Goal: Information Seeking & Learning: Learn about a topic

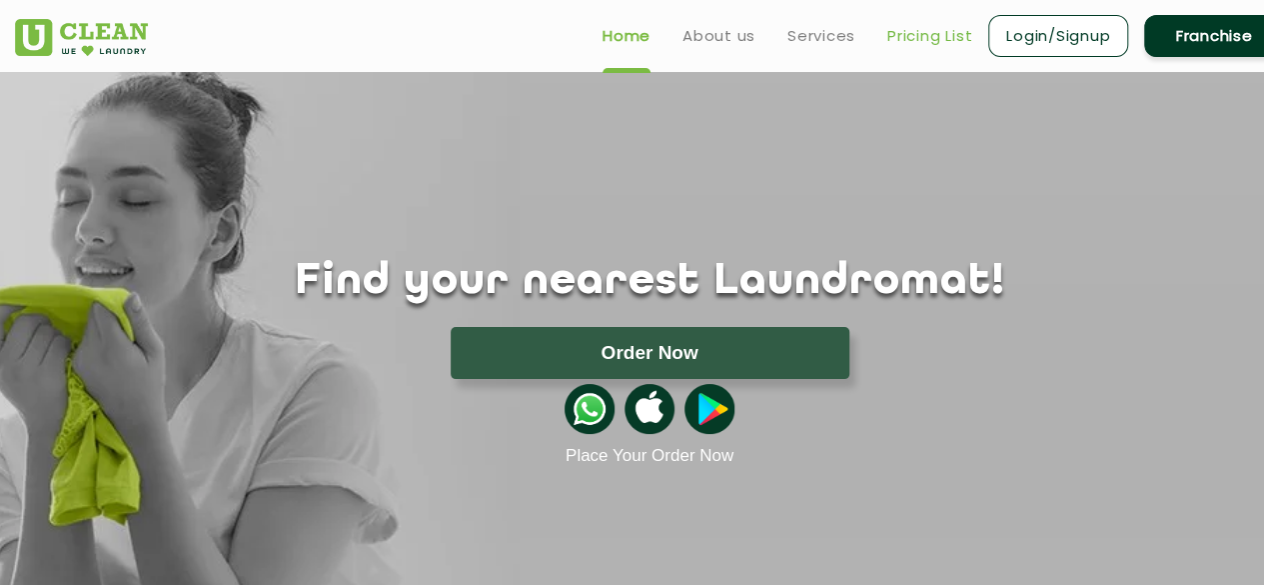
click at [936, 33] on link "Pricing List" at bounding box center [929, 36] width 85 height 24
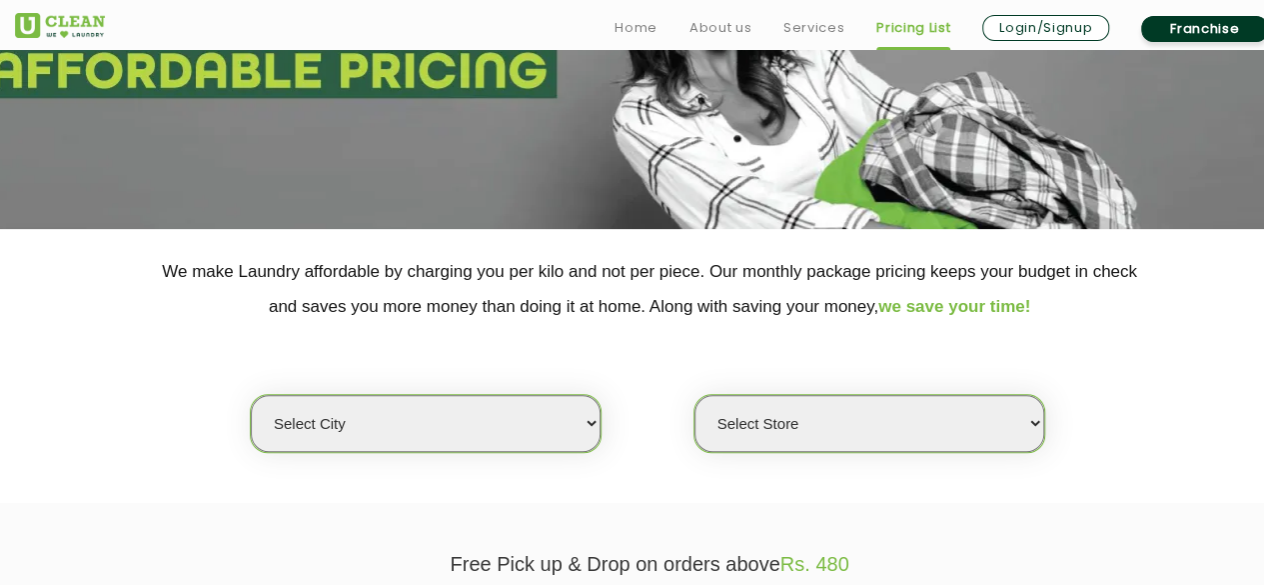
scroll to position [466, 0]
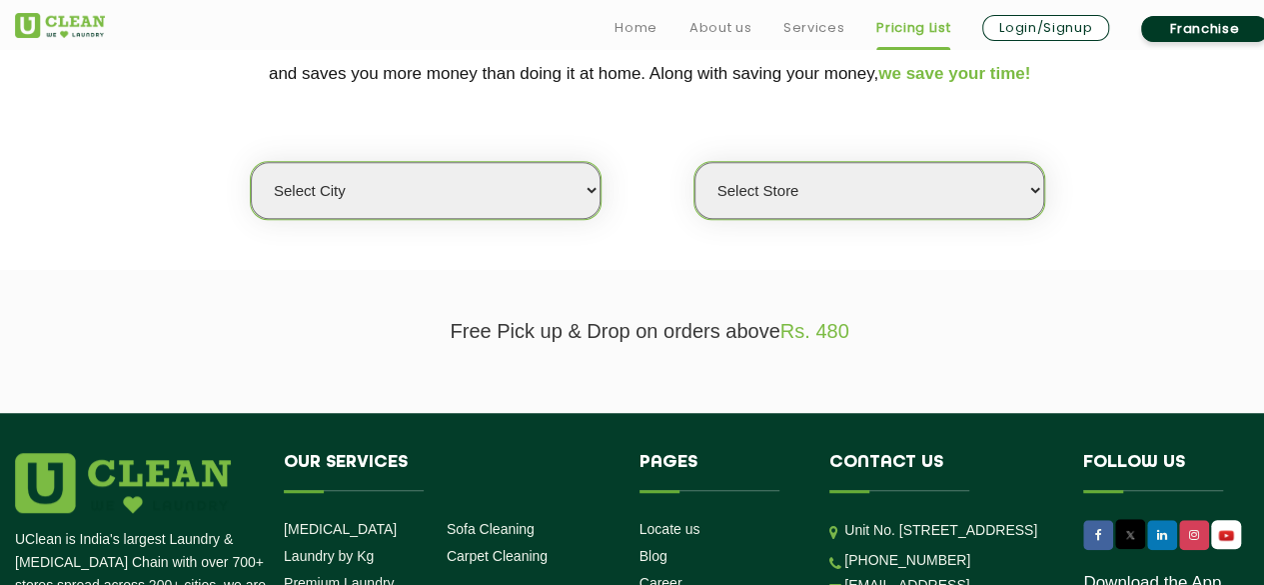
click at [495, 171] on select "Select city [GEOGRAPHIC_DATA] [GEOGRAPHIC_DATA] [GEOGRAPHIC_DATA] [GEOGRAPHIC_D…" at bounding box center [426, 190] width 350 height 57
click at [440, 192] on select "Select city [GEOGRAPHIC_DATA] [GEOGRAPHIC_DATA] [GEOGRAPHIC_DATA] [GEOGRAPHIC_D…" at bounding box center [426, 190] width 350 height 57
select select "11"
click at [251, 162] on select "Select city [GEOGRAPHIC_DATA] [GEOGRAPHIC_DATA] [GEOGRAPHIC_DATA] [GEOGRAPHIC_D…" at bounding box center [426, 190] width 350 height 57
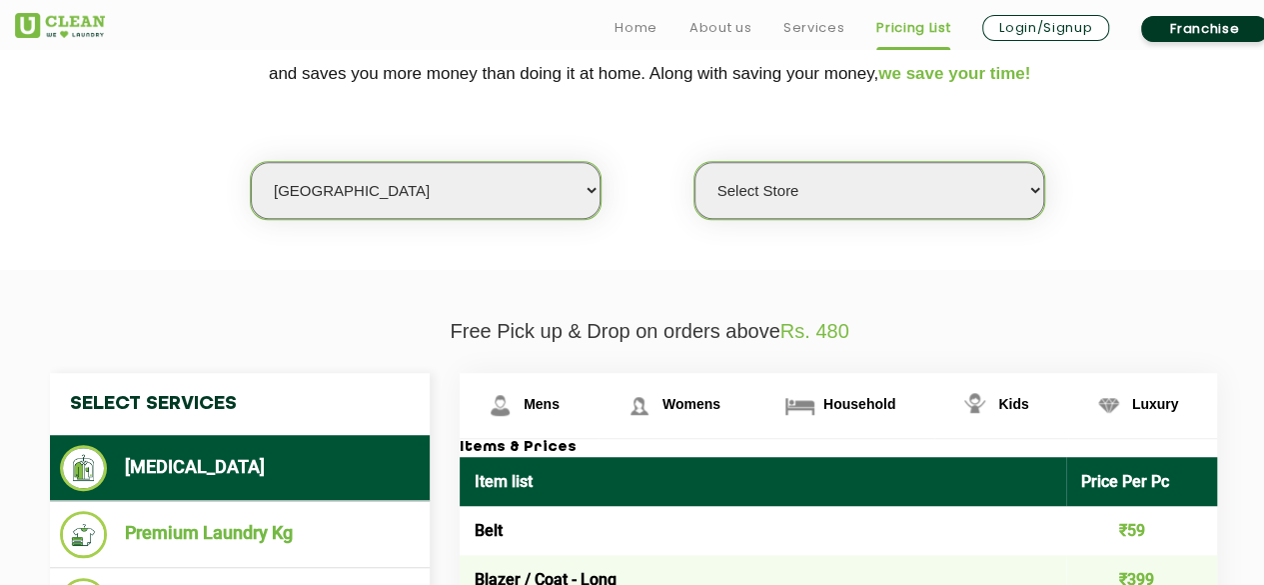
click at [777, 186] on select "Select Store [GEOGRAPHIC_DATA][PERSON_NAME] UClean Navalur UClean Chitlapakkam …" at bounding box center [869, 190] width 350 height 57
select select "362"
click at [694, 162] on select "Select Store [GEOGRAPHIC_DATA][PERSON_NAME] UClean Navalur UClean Chitlapakkam …" at bounding box center [869, 190] width 350 height 57
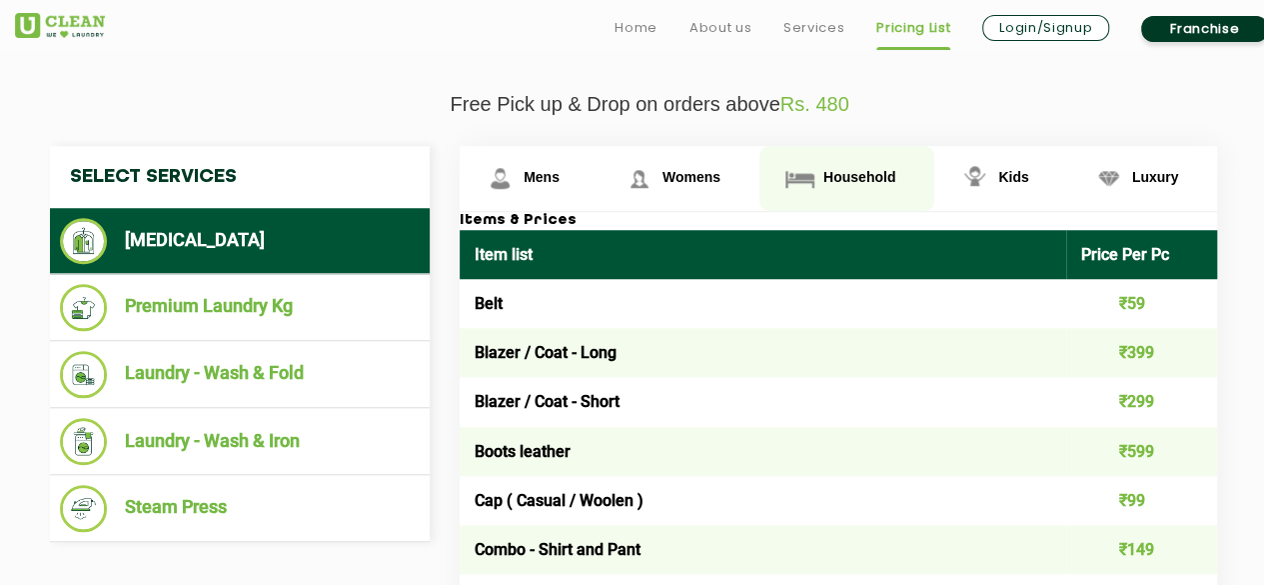
scroll to position [699, 0]
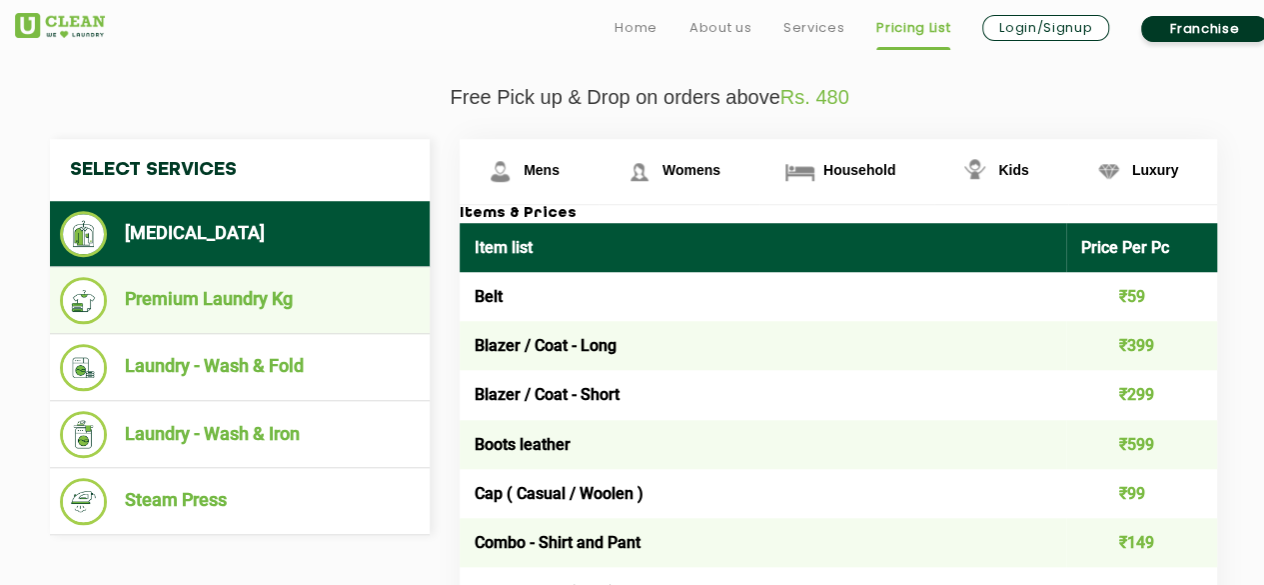
click at [214, 304] on li "Premium Laundry Kg" at bounding box center [240, 300] width 360 height 47
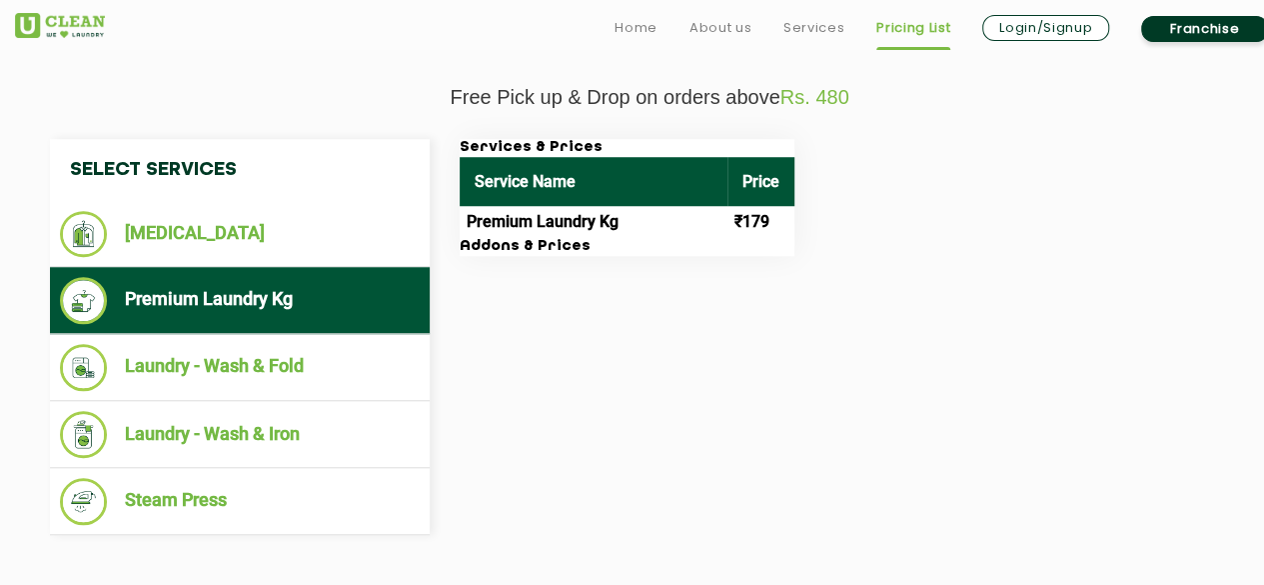
click at [530, 206] on td "Premium Laundry Kg" at bounding box center [594, 222] width 268 height 32
click at [572, 184] on th "Service Name" at bounding box center [594, 181] width 268 height 49
click at [526, 226] on td "Premium Laundry Kg" at bounding box center [594, 222] width 268 height 32
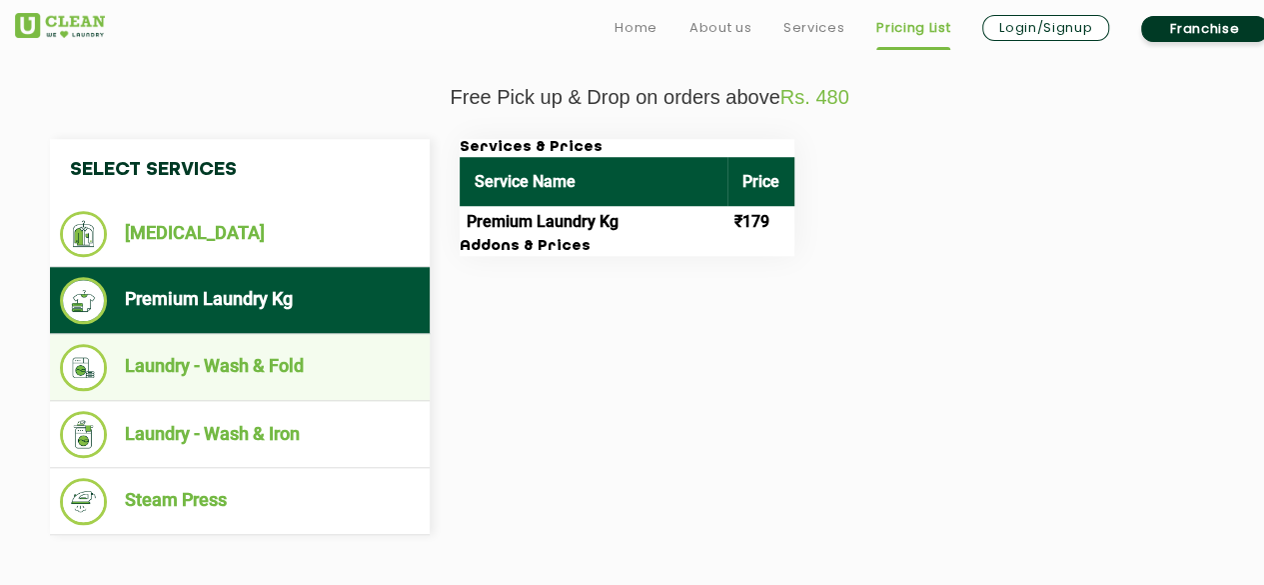
click at [249, 358] on li "Laundry - Wash & Fold" at bounding box center [240, 367] width 360 height 47
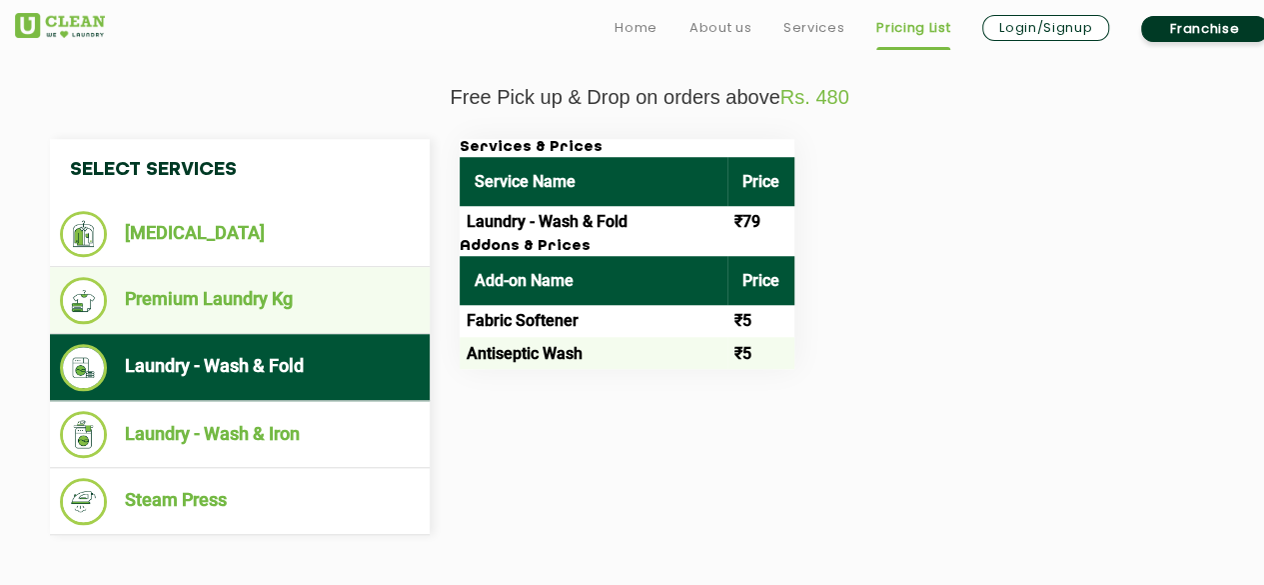
click at [286, 297] on li "Premium Laundry Kg" at bounding box center [240, 300] width 360 height 47
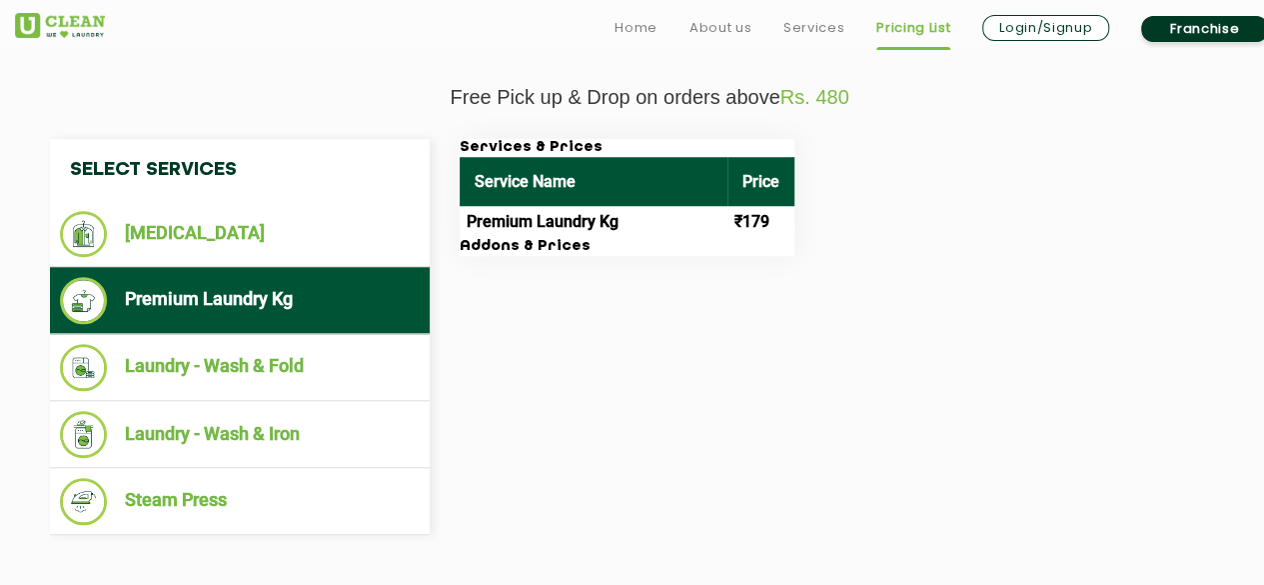
click at [544, 225] on td "Premium Laundry Kg" at bounding box center [594, 222] width 268 height 32
click at [512, 245] on h3 "Addons & Prices" at bounding box center [627, 247] width 335 height 18
click at [612, 343] on div "Select Services [MEDICAL_DATA] Premium Laundry Kg Laundry - Wash & Fold Laundry…" at bounding box center [649, 337] width 1229 height 396
drag, startPoint x: 661, startPoint y: 185, endPoint x: 771, endPoint y: 185, distance: 109.9
click at [664, 185] on th "Service Name" at bounding box center [594, 181] width 268 height 49
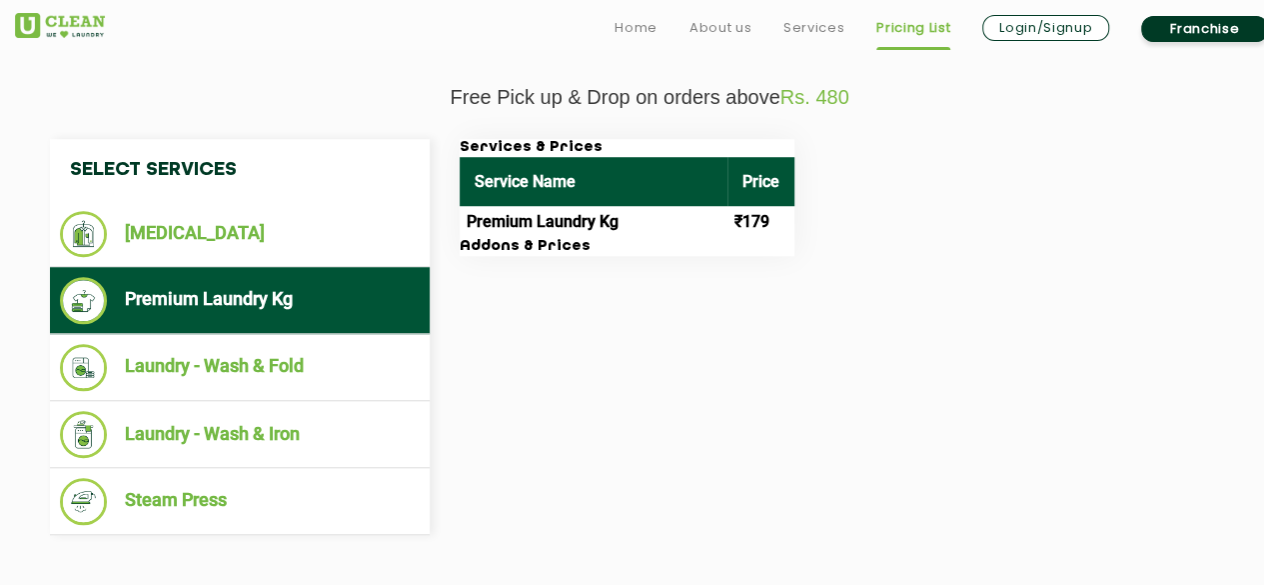
click at [795, 183] on div "Services & Prices Service Name Price Premium Laundry Kg ₹179 Addons & Prices" at bounding box center [854, 197] width 819 height 117
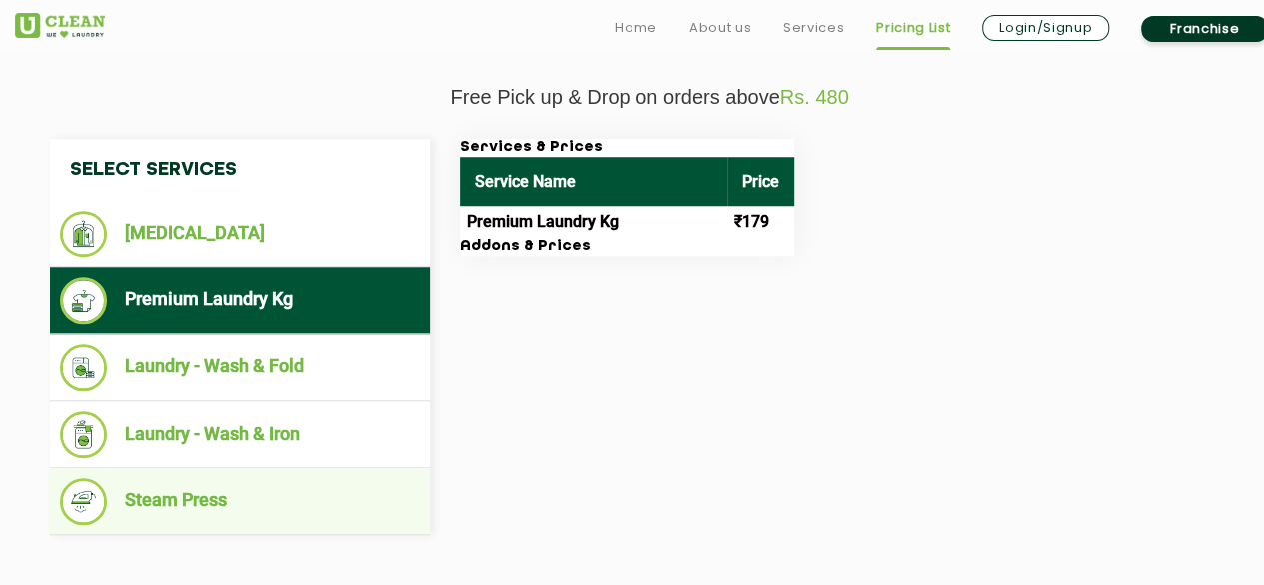
click at [228, 488] on li "Steam Press" at bounding box center [240, 501] width 360 height 47
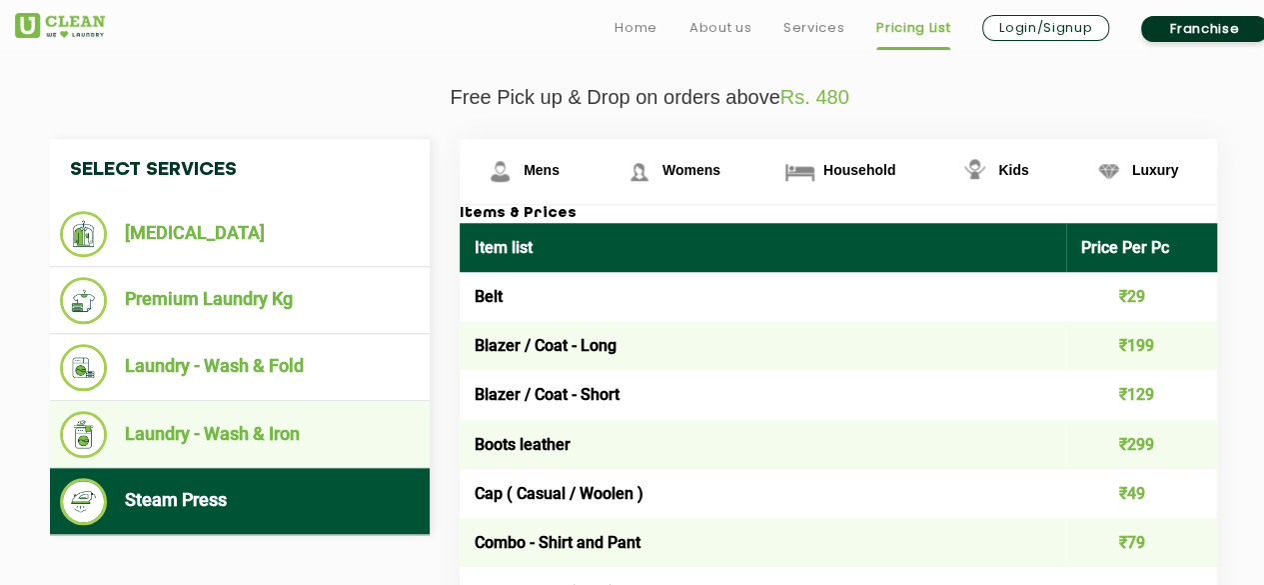
click at [246, 433] on li "Laundry - Wash & Iron" at bounding box center [240, 434] width 360 height 47
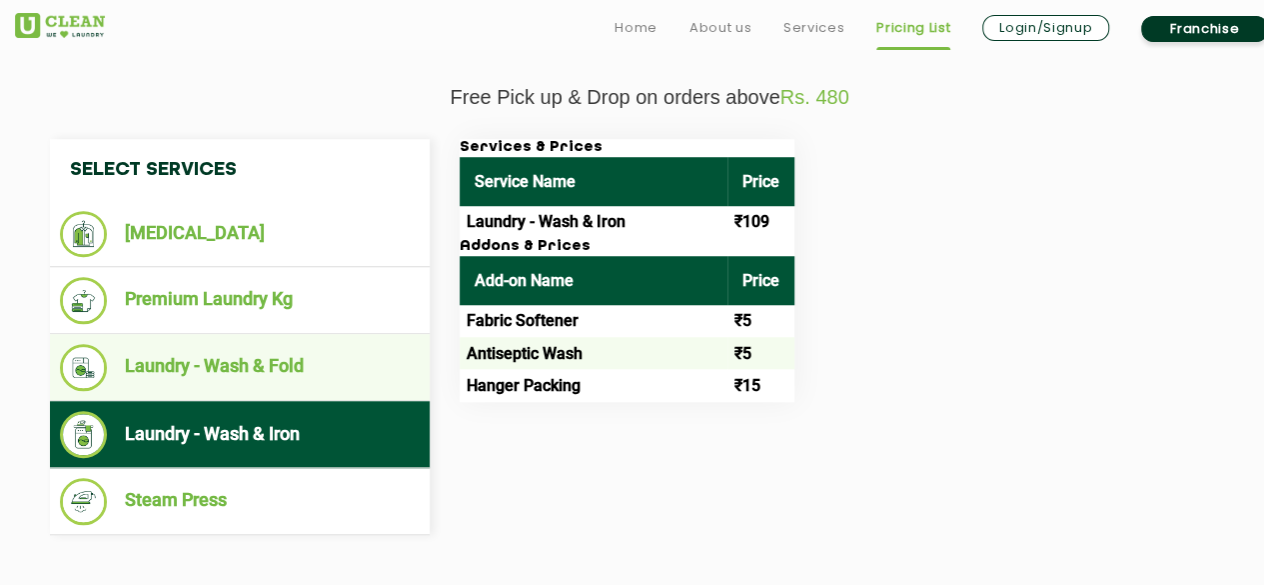
click at [273, 361] on li "Laundry - Wash & Fold" at bounding box center [240, 367] width 360 height 47
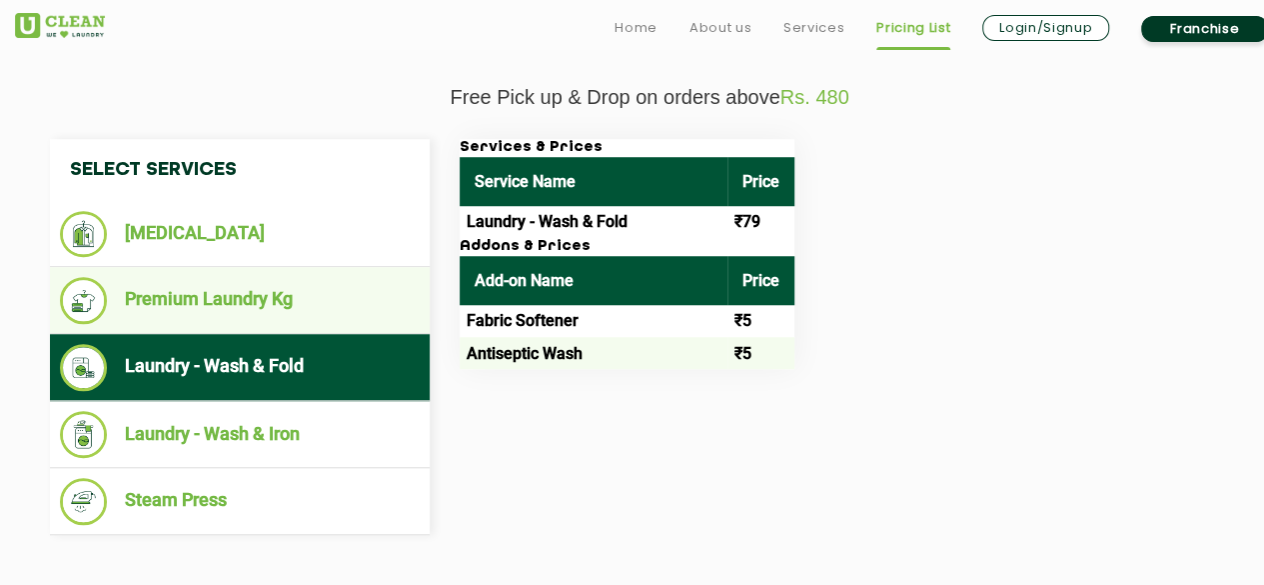
click at [288, 294] on li "Premium Laundry Kg" at bounding box center [240, 300] width 360 height 47
